Goal: Task Accomplishment & Management: Complete application form

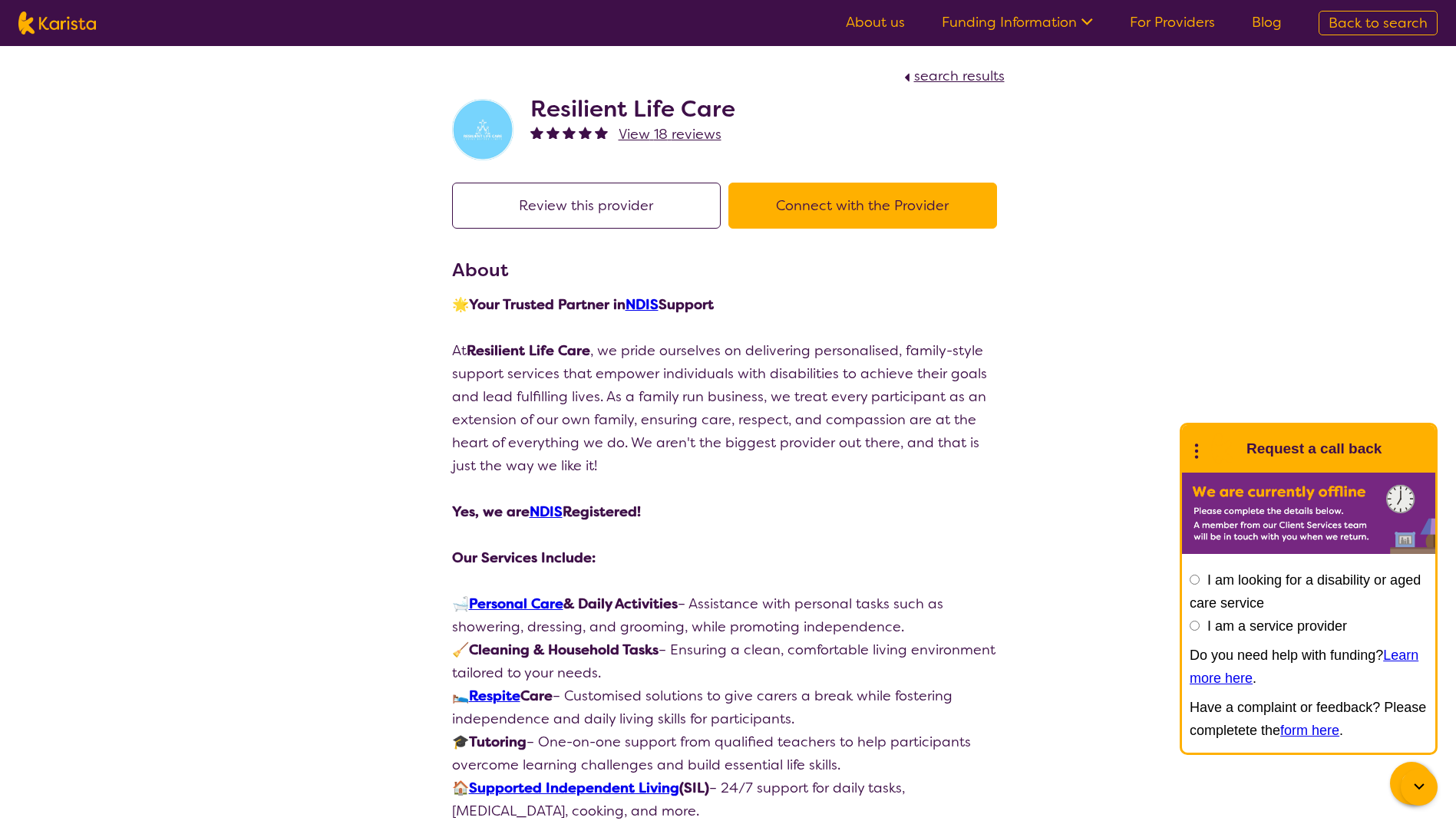
click at [1200, 629] on div "I am looking for a disability or aged care service I am a service provider Do y…" at bounding box center [1309, 655] width 238 height 174
click at [1192, 625] on input "I am a service provider" at bounding box center [1195, 625] width 10 height 10
radio input "true"
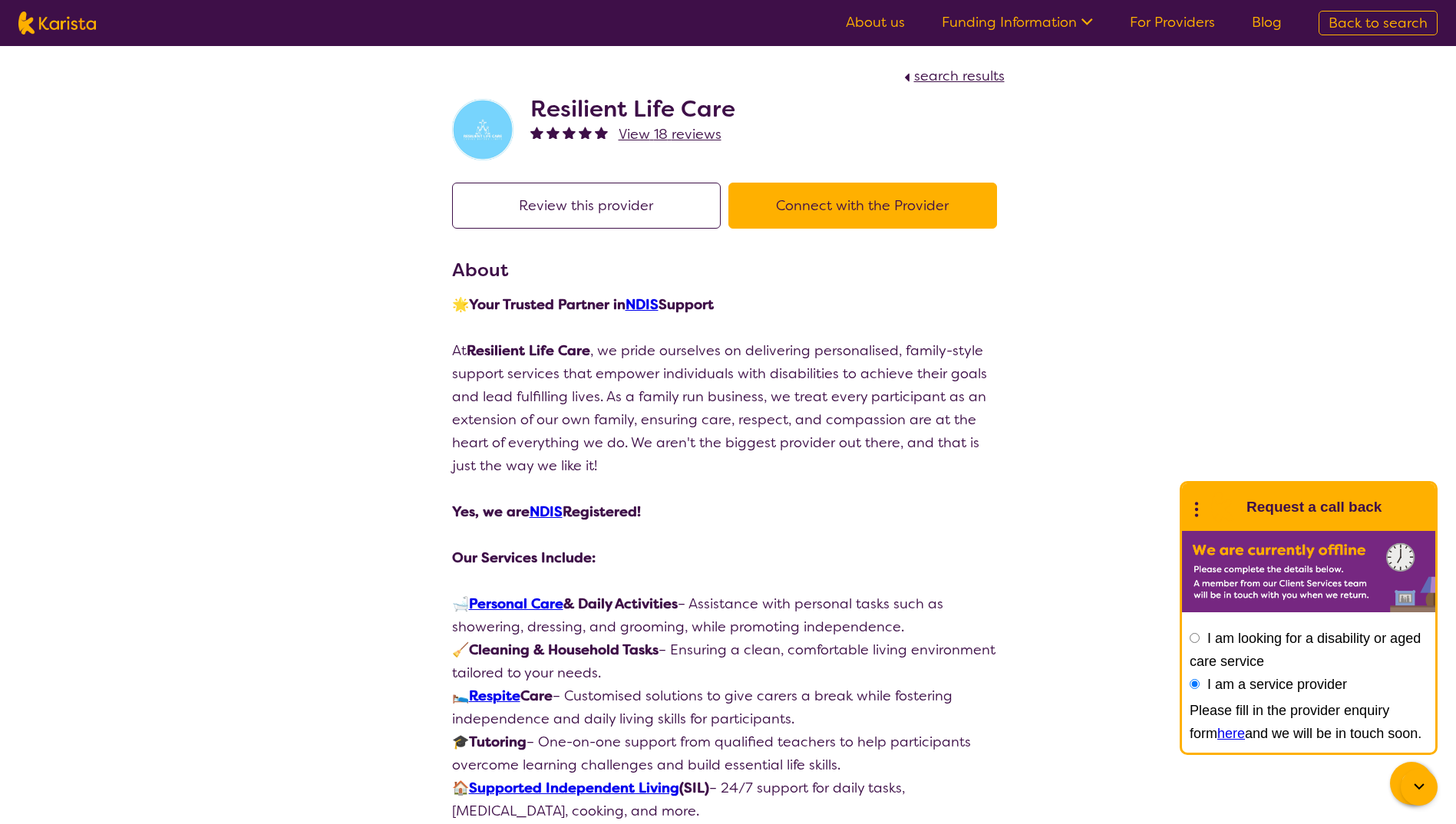
click at [1218, 734] on link "here" at bounding box center [1232, 734] width 28 height 16
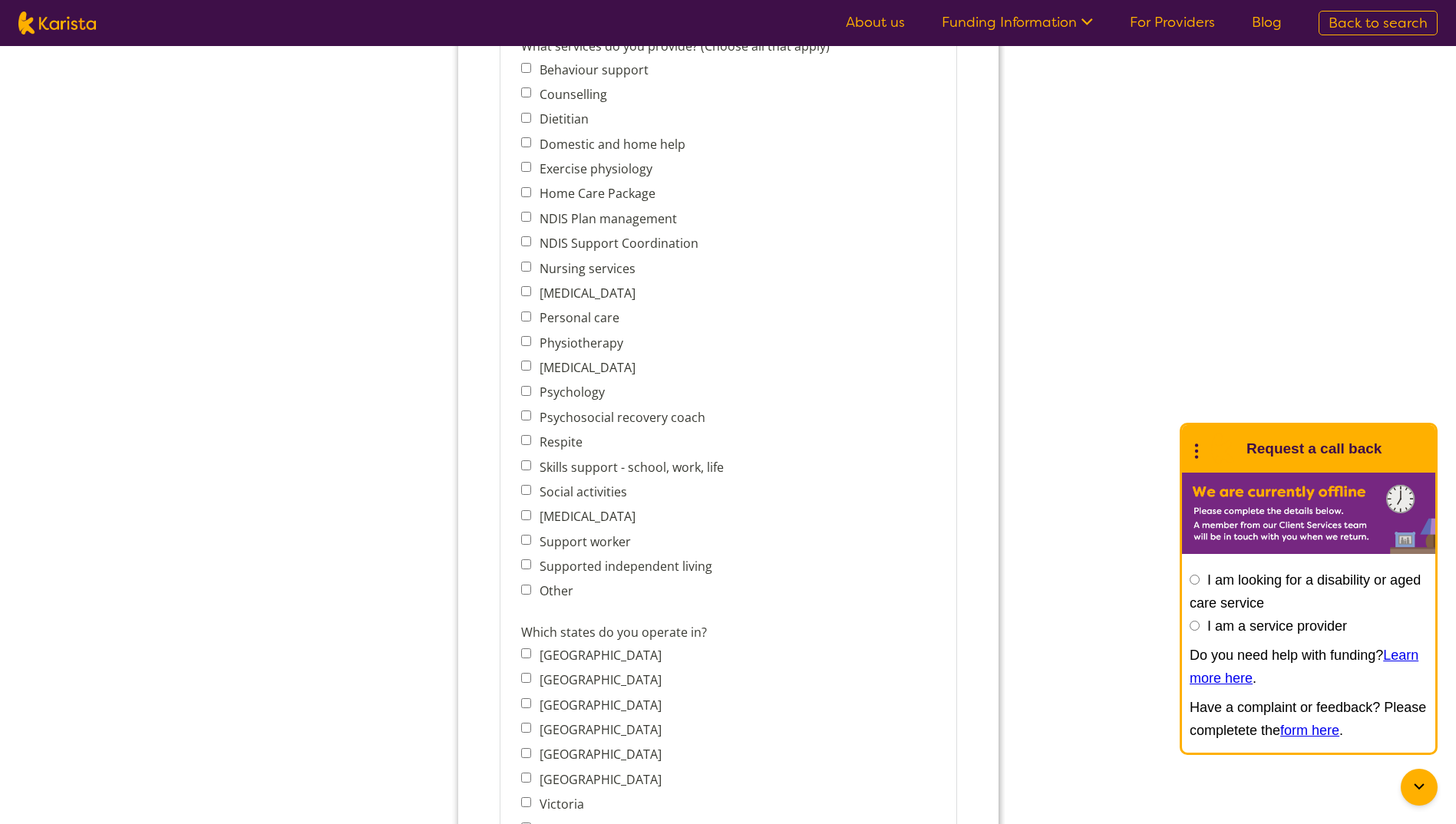
scroll to position [614, 0]
